Goal: Task Accomplishment & Management: Manage account settings

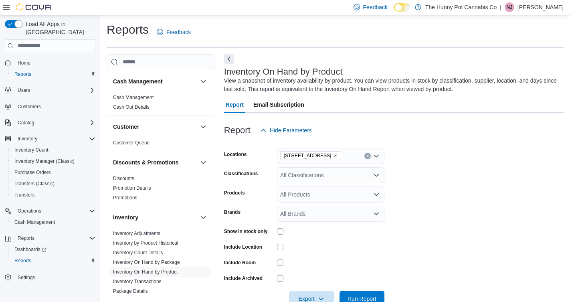
scroll to position [20, 0]
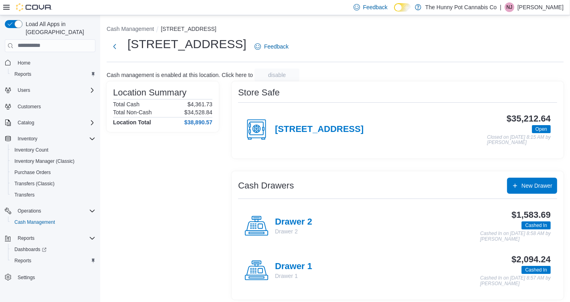
scroll to position [2, 0]
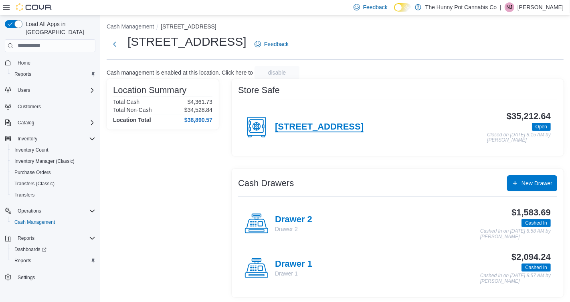
click at [292, 124] on h4 "[STREET_ADDRESS]" at bounding box center [319, 127] width 89 height 10
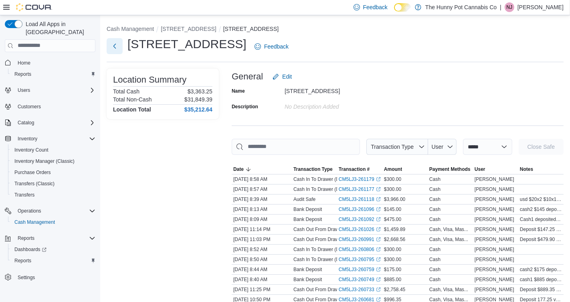
click at [113, 46] on button "Next" at bounding box center [115, 46] width 16 height 16
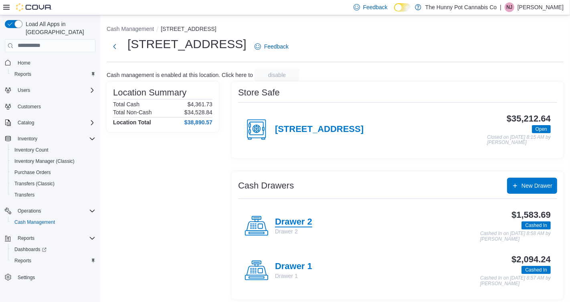
click at [307, 221] on h4 "Drawer 2" at bounding box center [293, 222] width 37 height 10
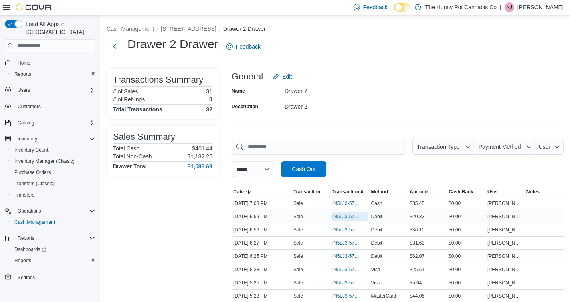
click at [341, 216] on span "IN5LJ3-5758118" at bounding box center [346, 216] width 28 height 6
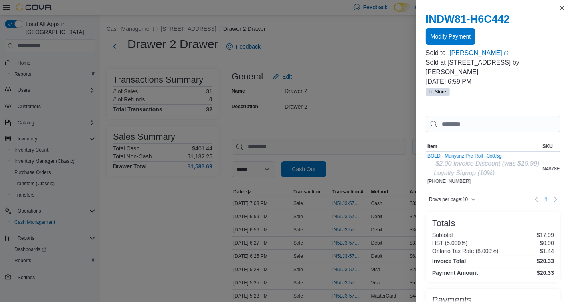
click at [463, 34] on span "Modify Payment" at bounding box center [450, 36] width 40 height 8
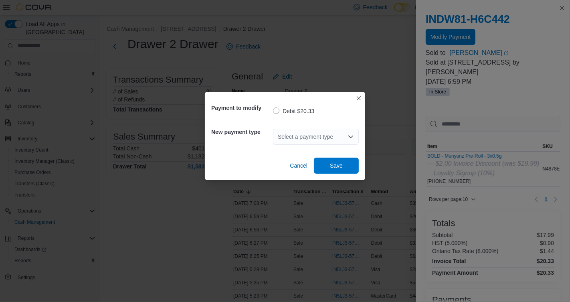
click at [303, 133] on div "Select a payment type" at bounding box center [316, 137] width 86 height 16
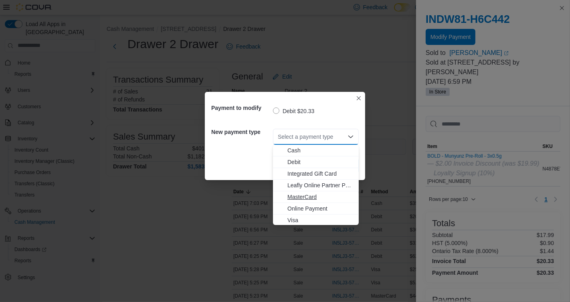
click at [299, 196] on span "MasterCard" at bounding box center [320, 197] width 67 height 8
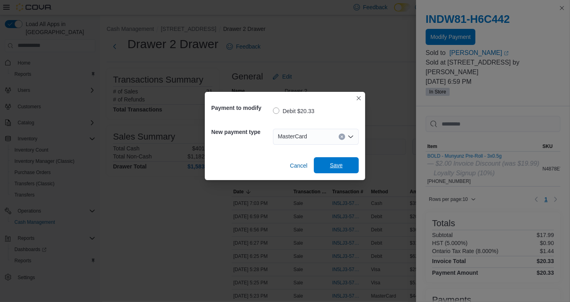
click at [335, 162] on span "Save" at bounding box center [336, 165] width 13 height 8
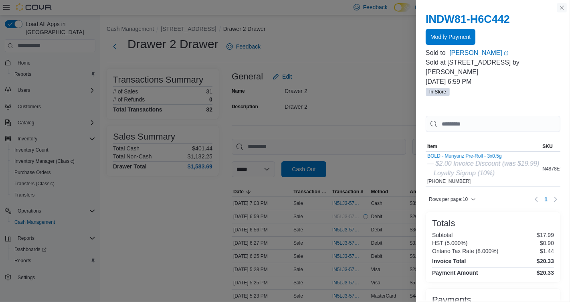
click at [560, 8] on button "Close this dialog" at bounding box center [562, 8] width 10 height 10
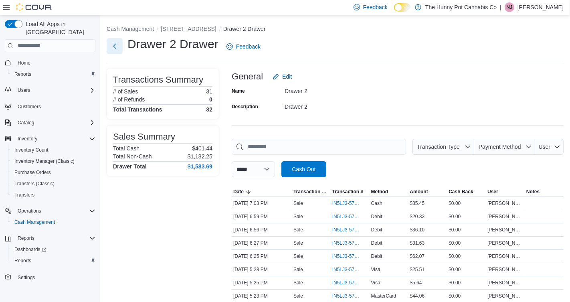
click at [117, 44] on button "Next" at bounding box center [115, 46] width 16 height 16
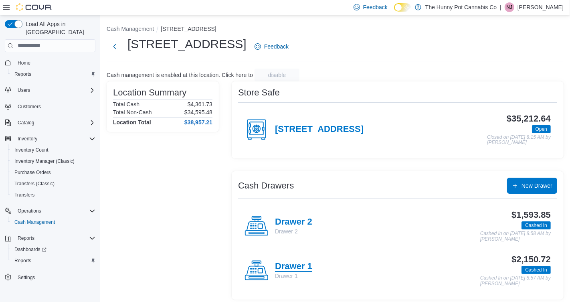
click at [297, 265] on h4 "Drawer 1" at bounding box center [293, 266] width 37 height 10
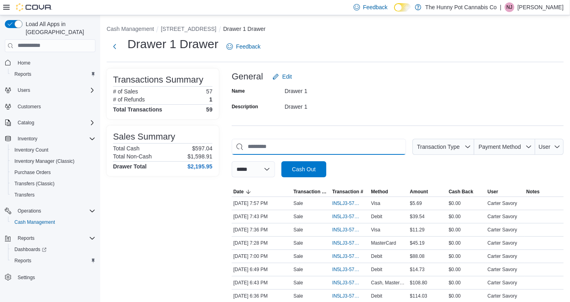
click at [317, 147] on input "This is a search bar. As you type, the results lower in the page will automatic…" at bounding box center [319, 147] width 174 height 16
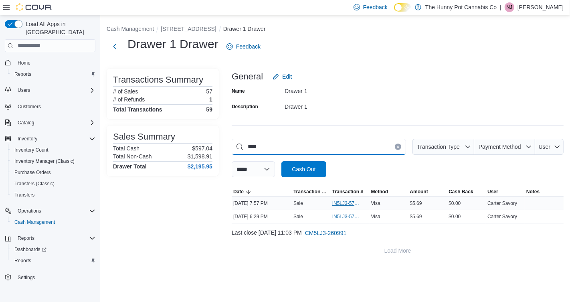
type input "****"
click at [343, 201] on span "IN5LJ3-5758640" at bounding box center [346, 203] width 28 height 6
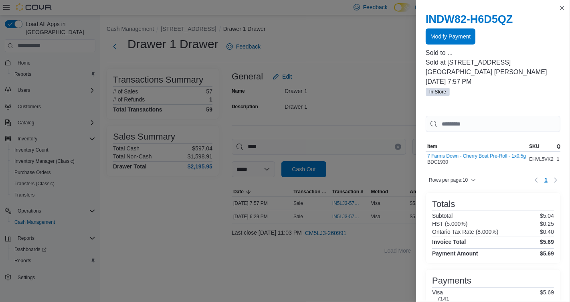
click at [439, 37] on span "Modify Payment" at bounding box center [450, 36] width 40 height 8
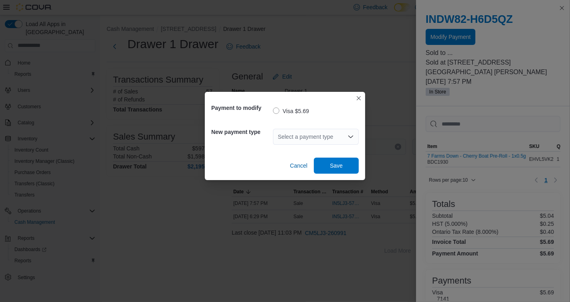
click at [341, 135] on div "Select a payment type" at bounding box center [316, 137] width 86 height 16
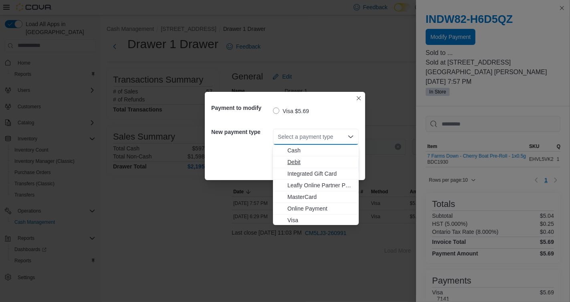
click at [298, 161] on span "Debit" at bounding box center [320, 162] width 67 height 8
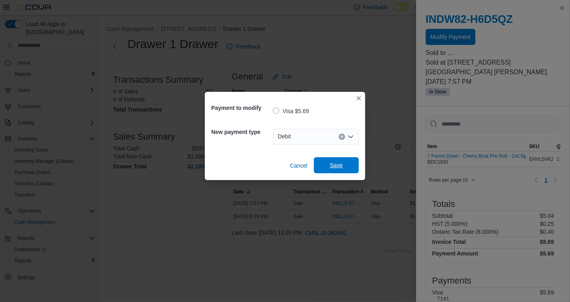
click at [334, 160] on span "Save" at bounding box center [336, 165] width 35 height 16
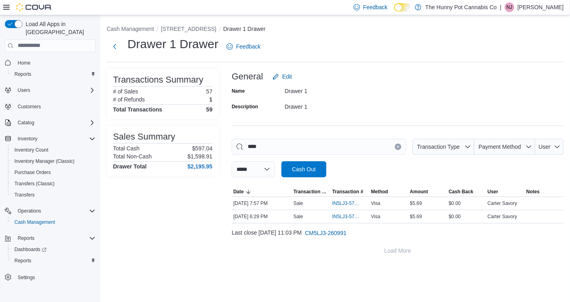
click at [396, 147] on icon "Clear input" at bounding box center [397, 146] width 3 height 3
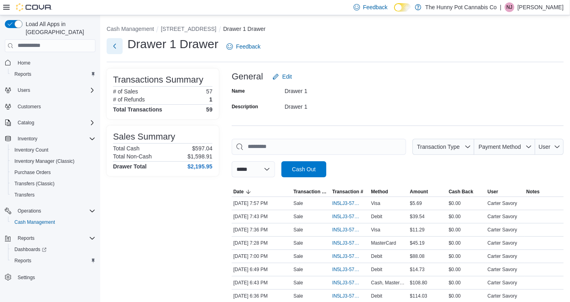
click at [120, 47] on button "Next" at bounding box center [115, 46] width 16 height 16
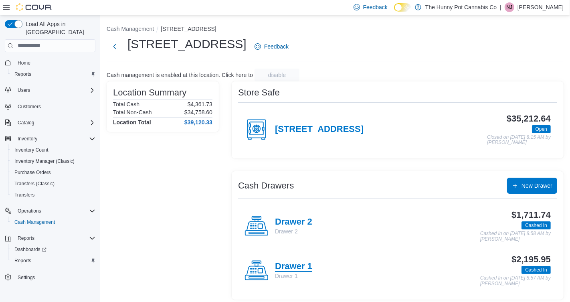
click at [302, 269] on h4 "Drawer 1" at bounding box center [293, 266] width 37 height 10
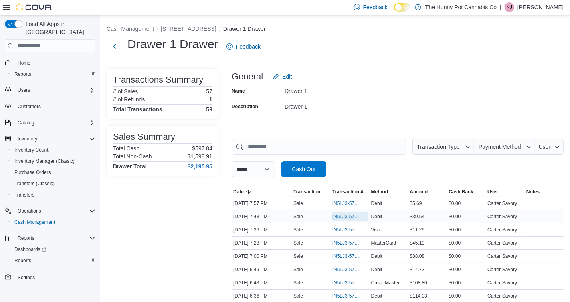
click at [345, 214] on span "IN5LJ3-5758495" at bounding box center [346, 216] width 28 height 6
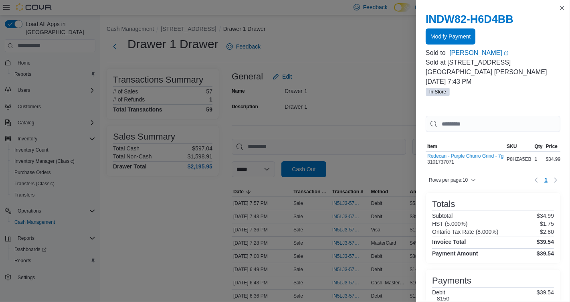
click at [448, 41] on span "Modify Payment" at bounding box center [450, 36] width 40 height 16
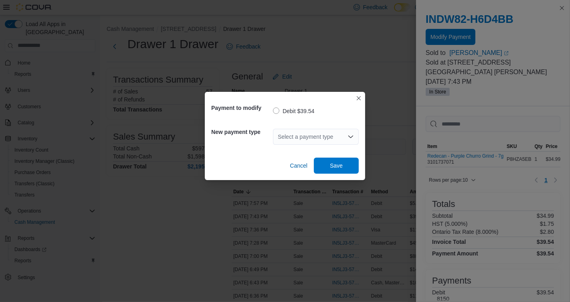
click at [292, 134] on div "Select a payment type" at bounding box center [316, 137] width 86 height 16
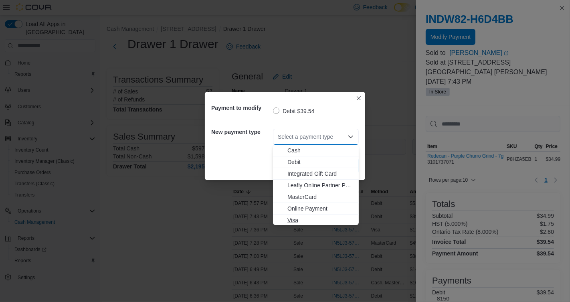
click at [303, 221] on span "Visa" at bounding box center [320, 220] width 67 height 8
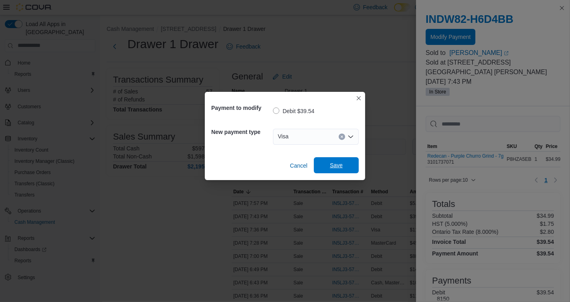
click at [337, 161] on span "Save" at bounding box center [336, 165] width 35 height 16
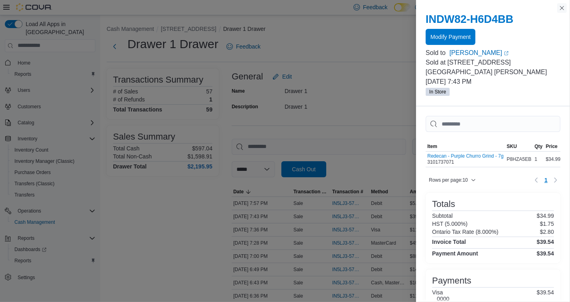
click at [565, 6] on button "Close this dialog" at bounding box center [562, 8] width 10 height 10
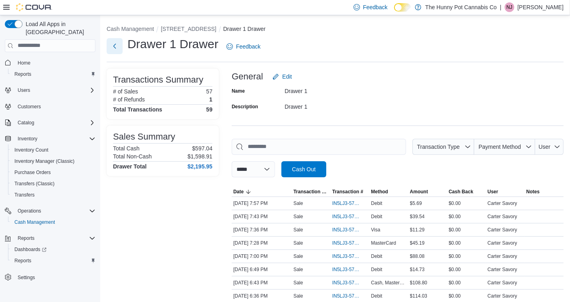
click at [117, 48] on button "Next" at bounding box center [115, 46] width 16 height 16
